Goal: Navigation & Orientation: Find specific page/section

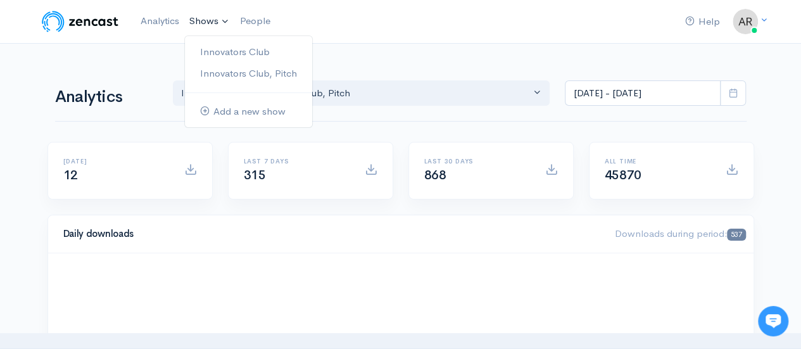
click at [208, 27] on link "Shows" at bounding box center [209, 22] width 51 height 28
click at [438, 65] on div "Analytics Innovators Club Innovators Club, Pitch Innovators Club , Innovators C…" at bounding box center [400, 91] width 691 height 61
click at [230, 51] on link "Innovators Club" at bounding box center [248, 52] width 127 height 22
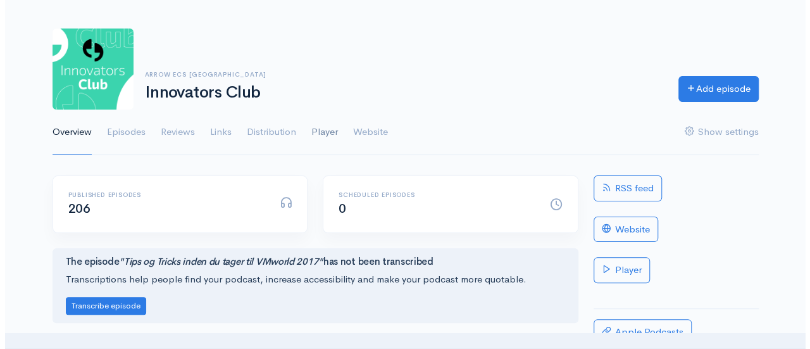
scroll to position [51, 0]
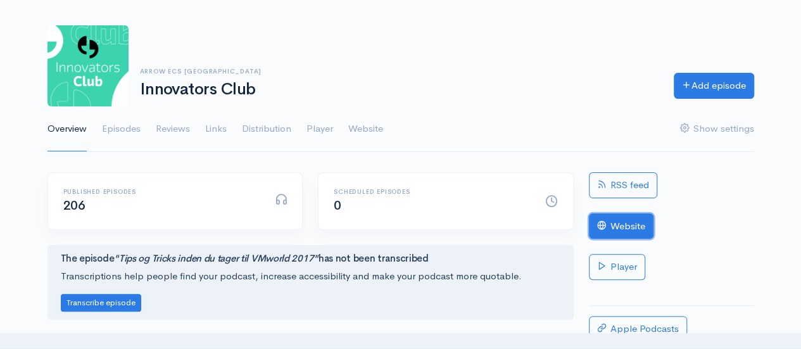
click at [618, 220] on link "Website" at bounding box center [621, 226] width 65 height 26
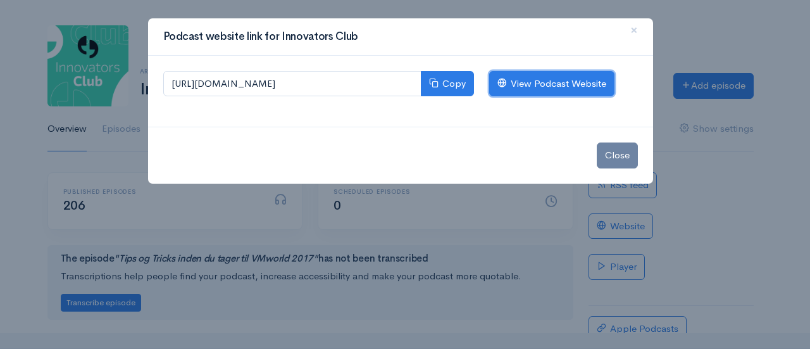
click at [515, 77] on link "View Podcast Website" at bounding box center [551, 84] width 125 height 26
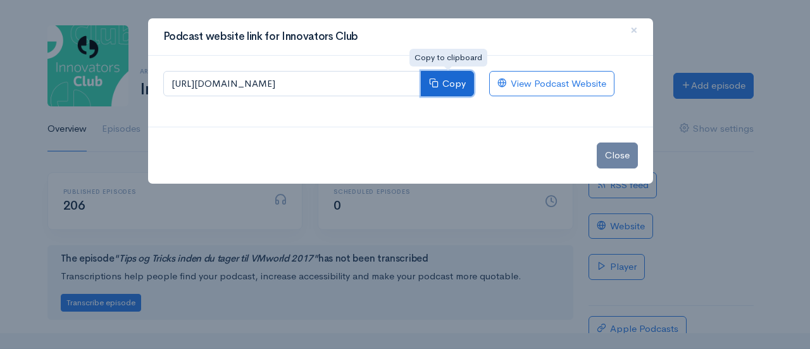
click at [453, 81] on button "Copy" at bounding box center [447, 84] width 53 height 26
